Goal: Information Seeking & Learning: Learn about a topic

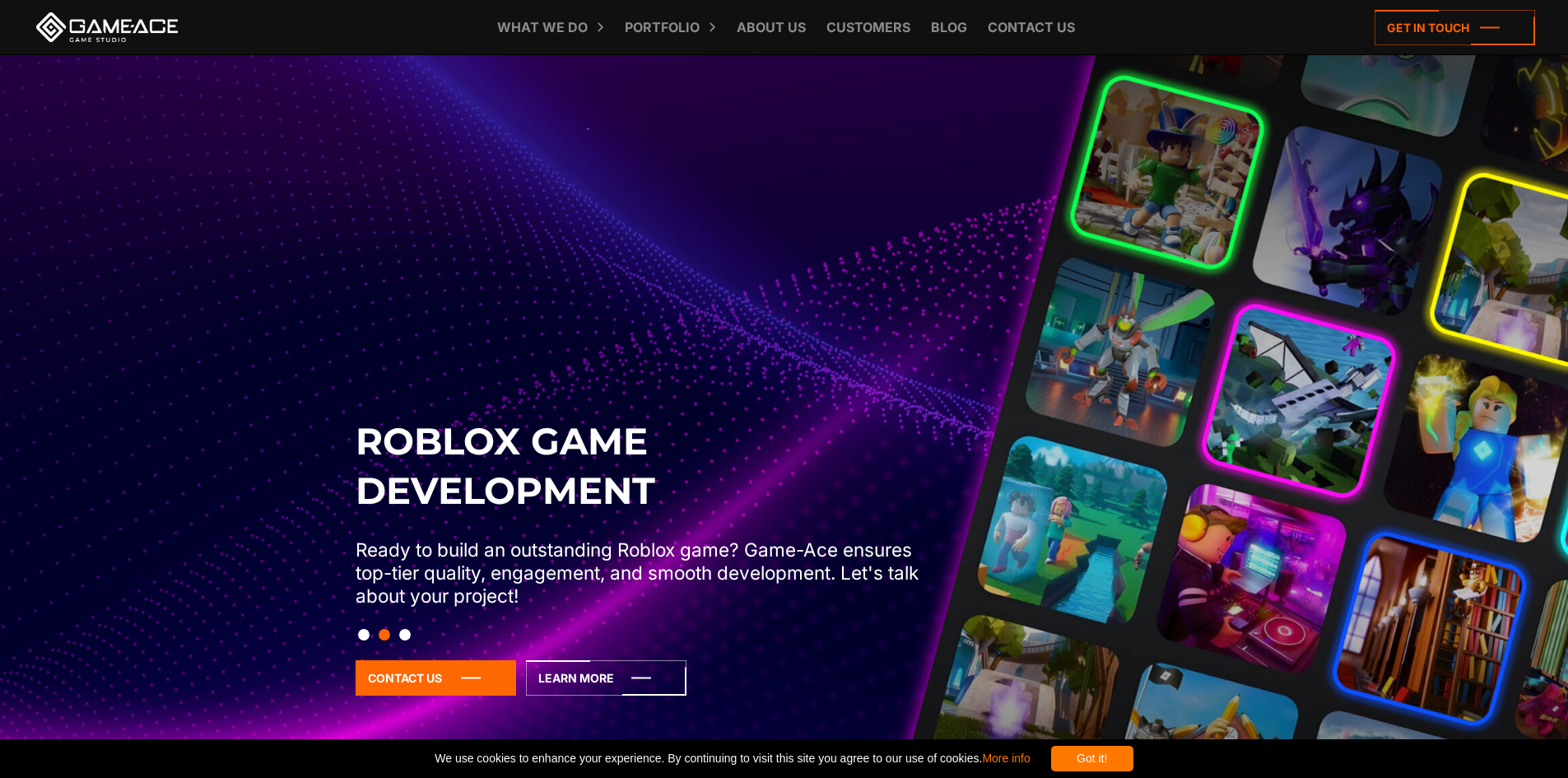
click at [370, 640] on div at bounding box center [784, 634] width 876 height 28
click at [369, 640] on button "Slide 1" at bounding box center [364, 634] width 12 height 28
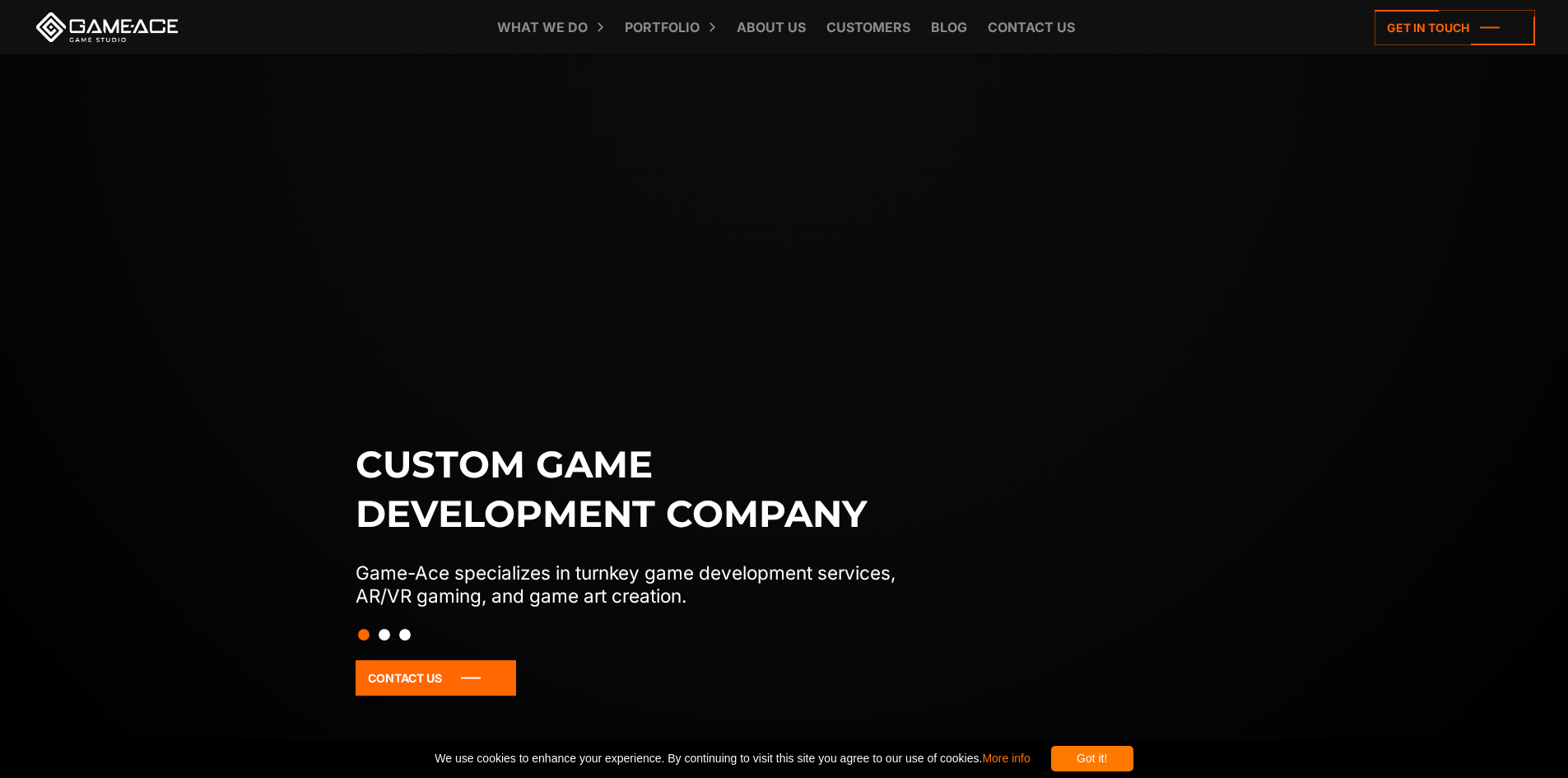
click at [386, 636] on button "Slide 2" at bounding box center [384, 634] width 12 height 28
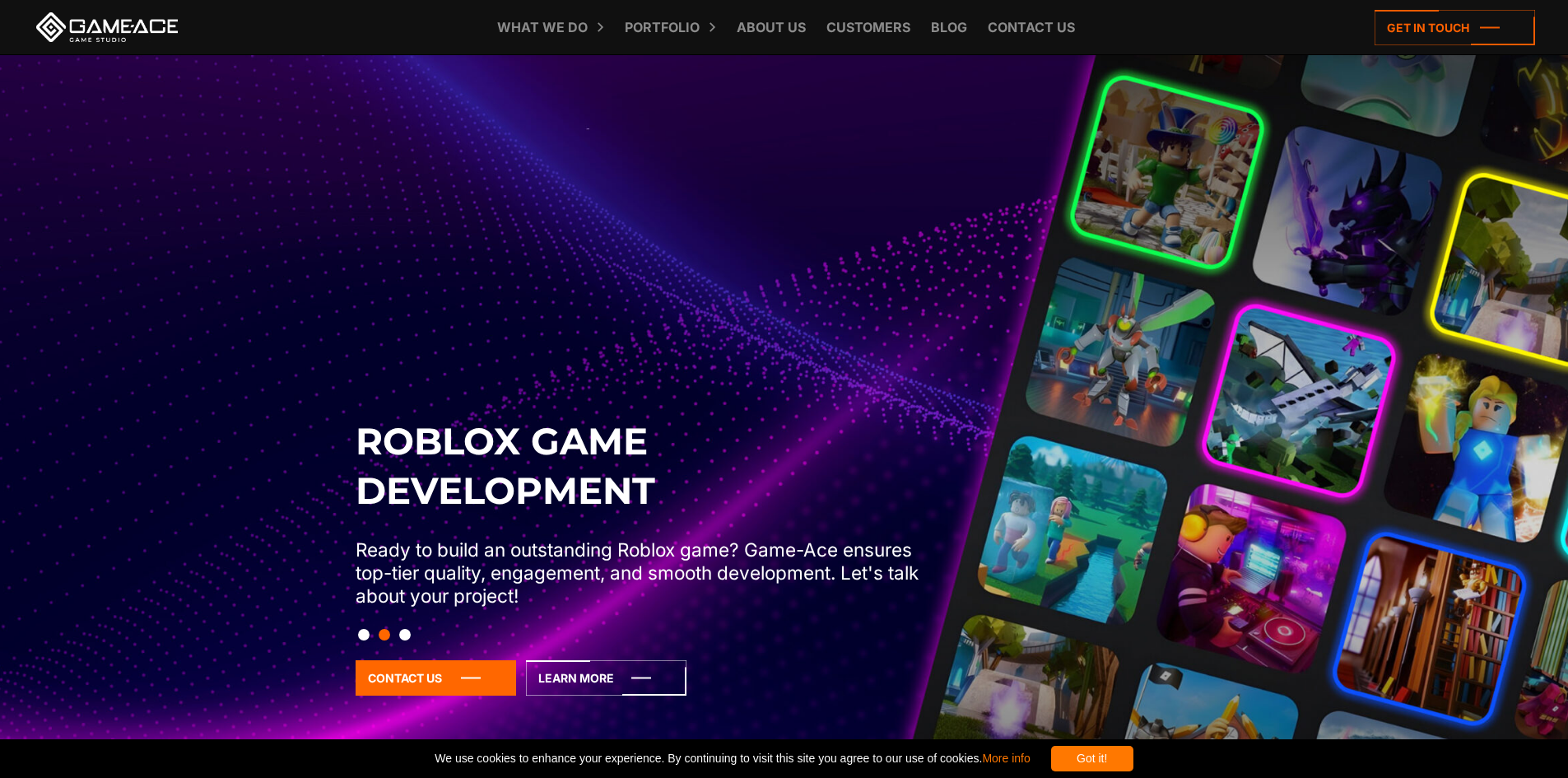
click at [405, 634] on button "Slide 3" at bounding box center [405, 634] width 12 height 28
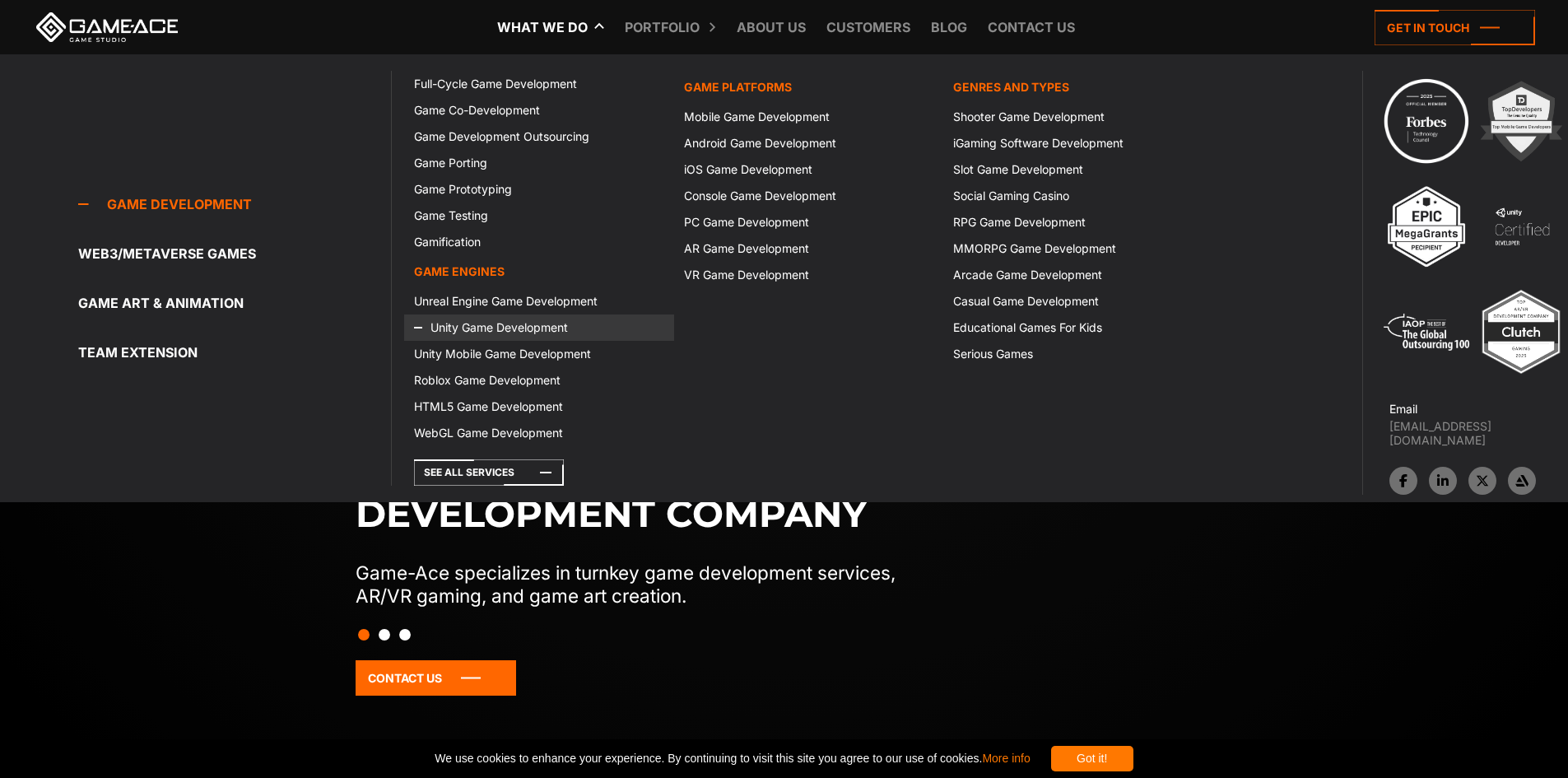
click at [514, 321] on link "Unity Game Development" at bounding box center [539, 328] width 269 height 27
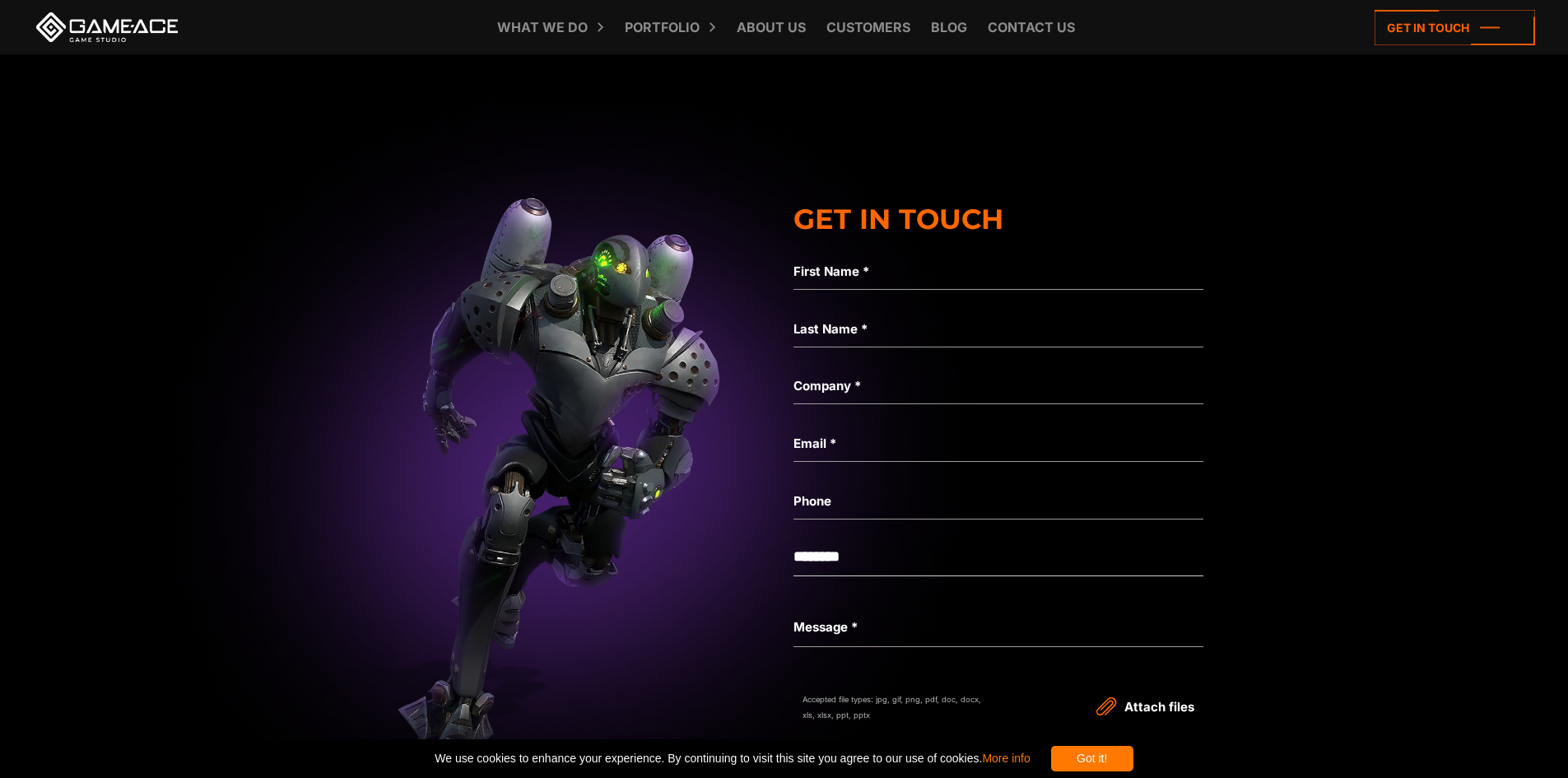
scroll to position [5349, 0]
